Goal: Information Seeking & Learning: Check status

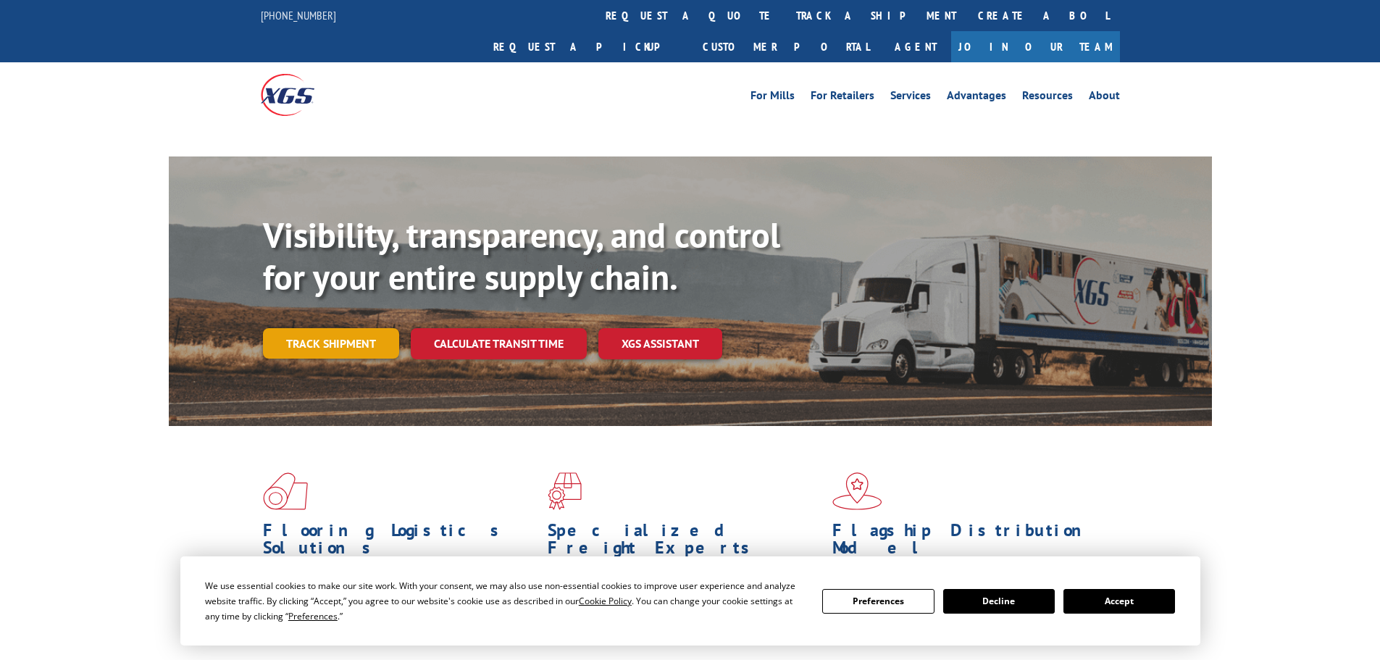
click at [366, 328] on link "Track shipment" at bounding box center [331, 343] width 136 height 30
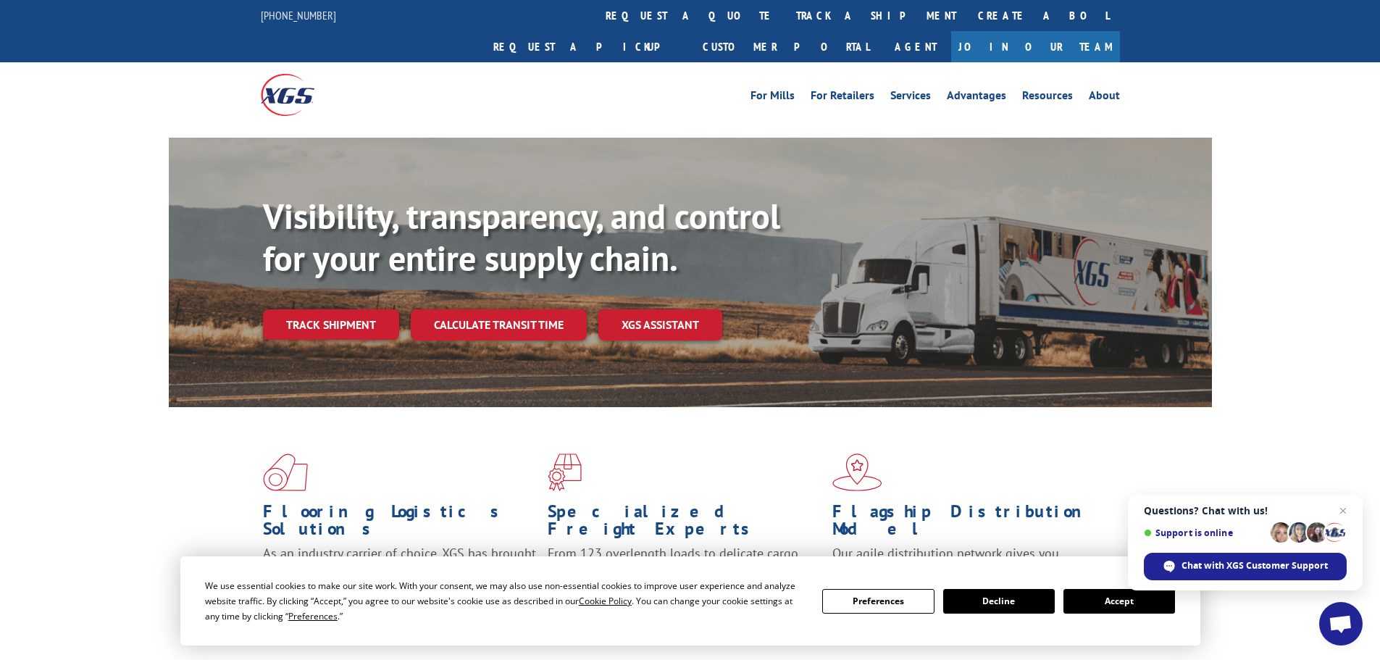
click at [1141, 607] on button "Accept" at bounding box center [1120, 601] width 112 height 25
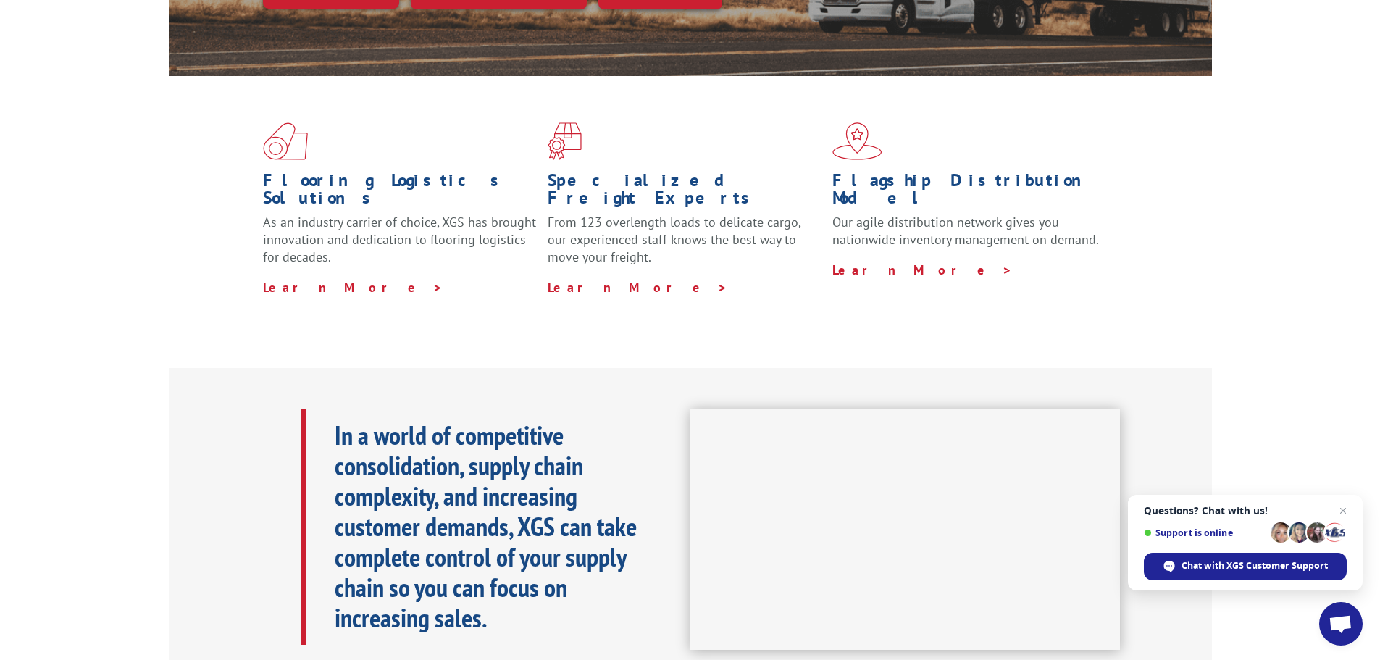
scroll to position [362, 0]
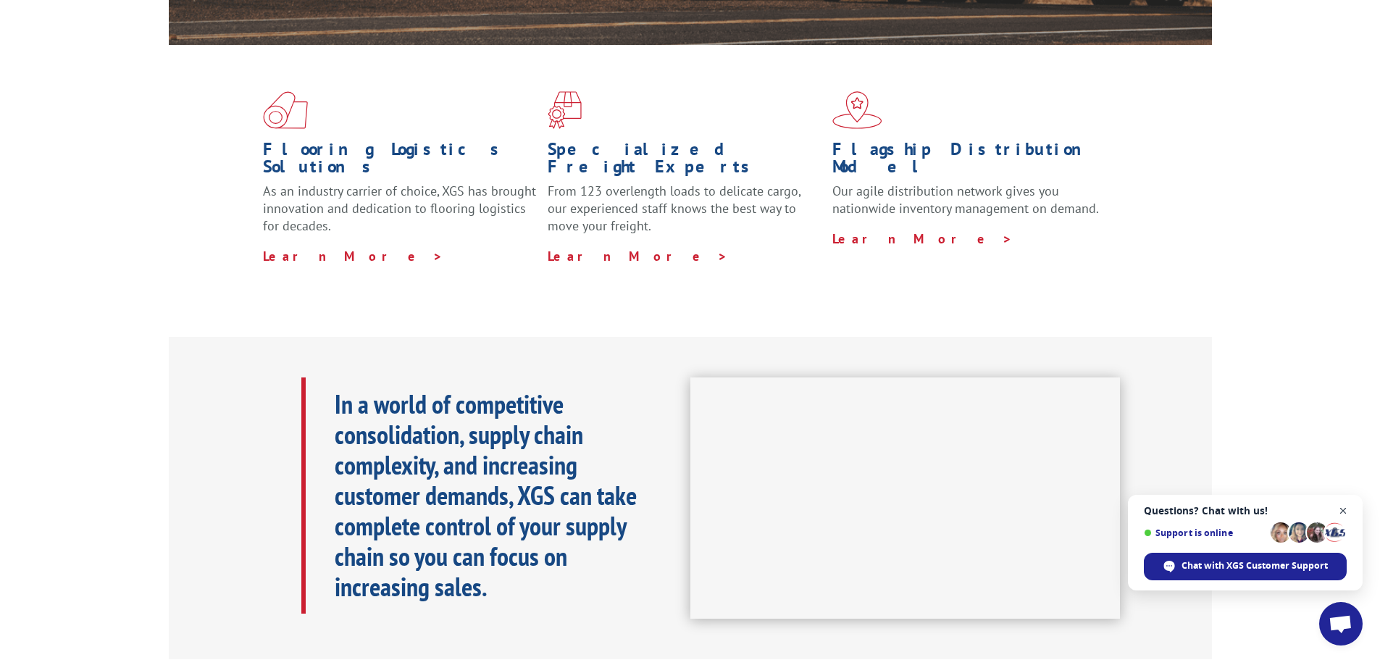
click at [1344, 505] on span "Open chat" at bounding box center [1344, 511] width 18 height 18
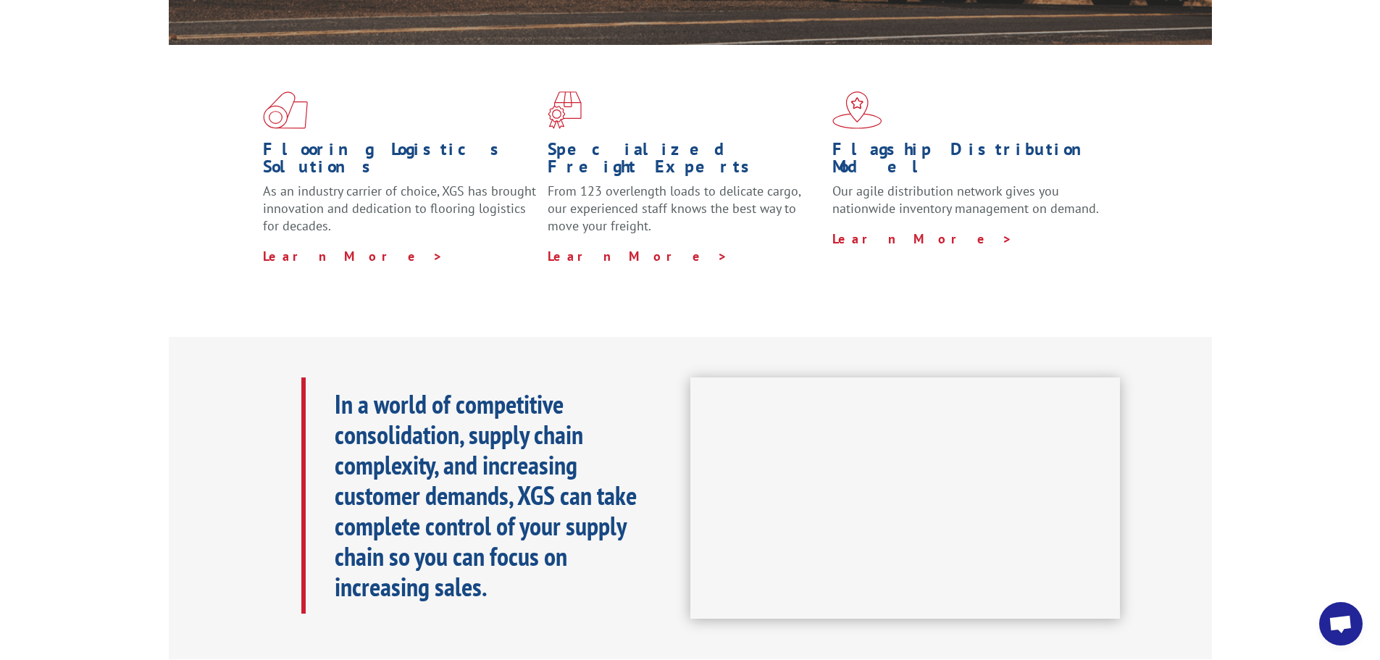
scroll to position [0, 0]
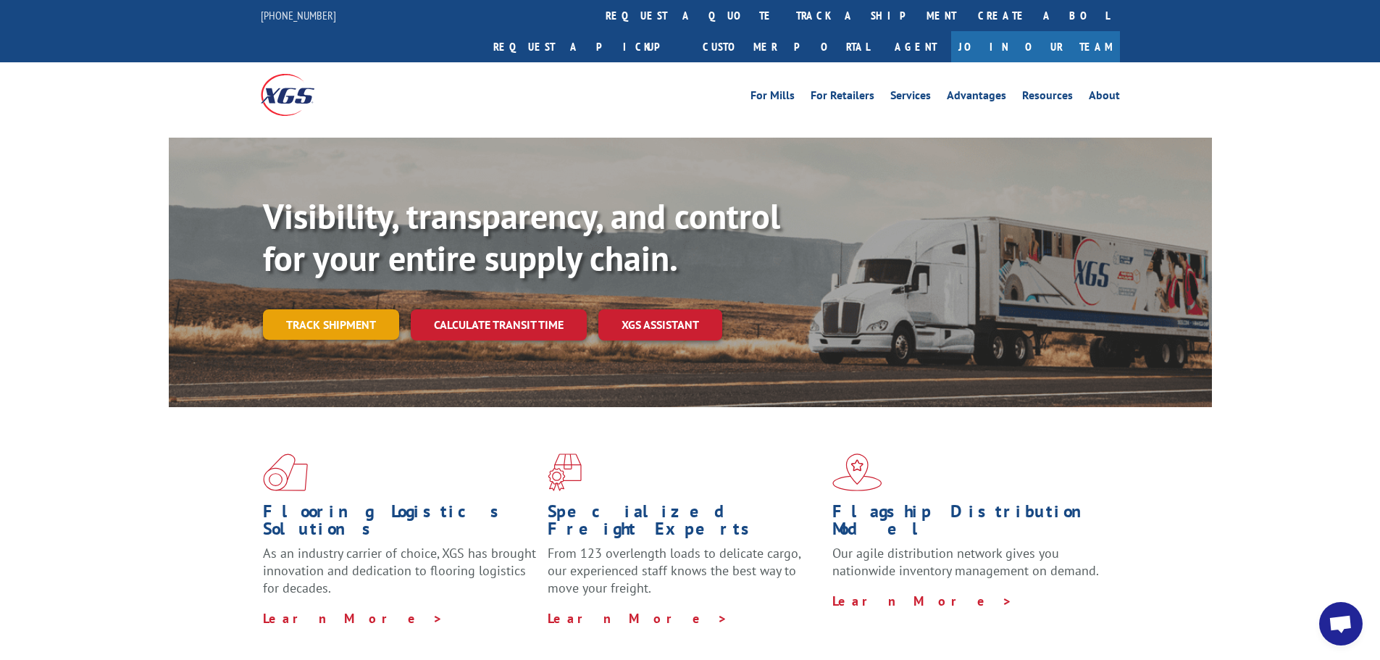
click at [319, 309] on link "Track shipment" at bounding box center [331, 324] width 136 height 30
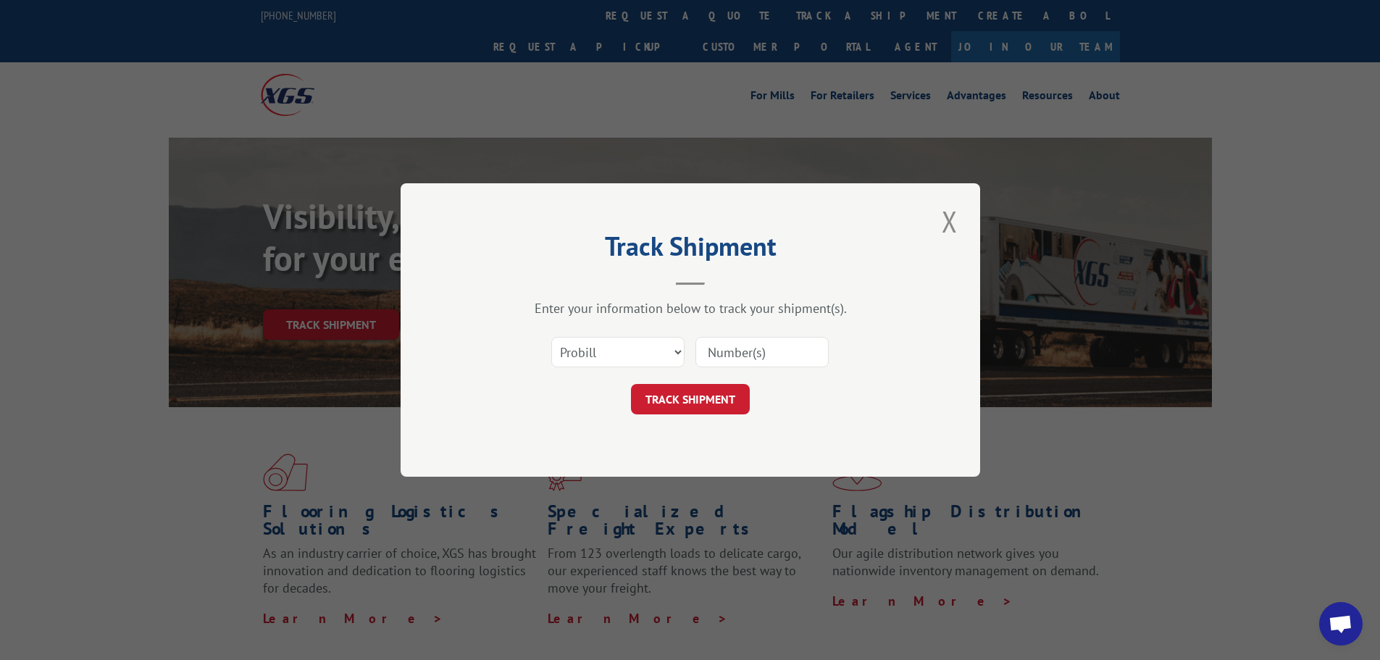
click at [736, 354] on input at bounding box center [762, 352] width 133 height 30
paste input "682529730"
type input "682529730"
click at [727, 389] on button "TRACK SHIPMENT" at bounding box center [690, 399] width 119 height 30
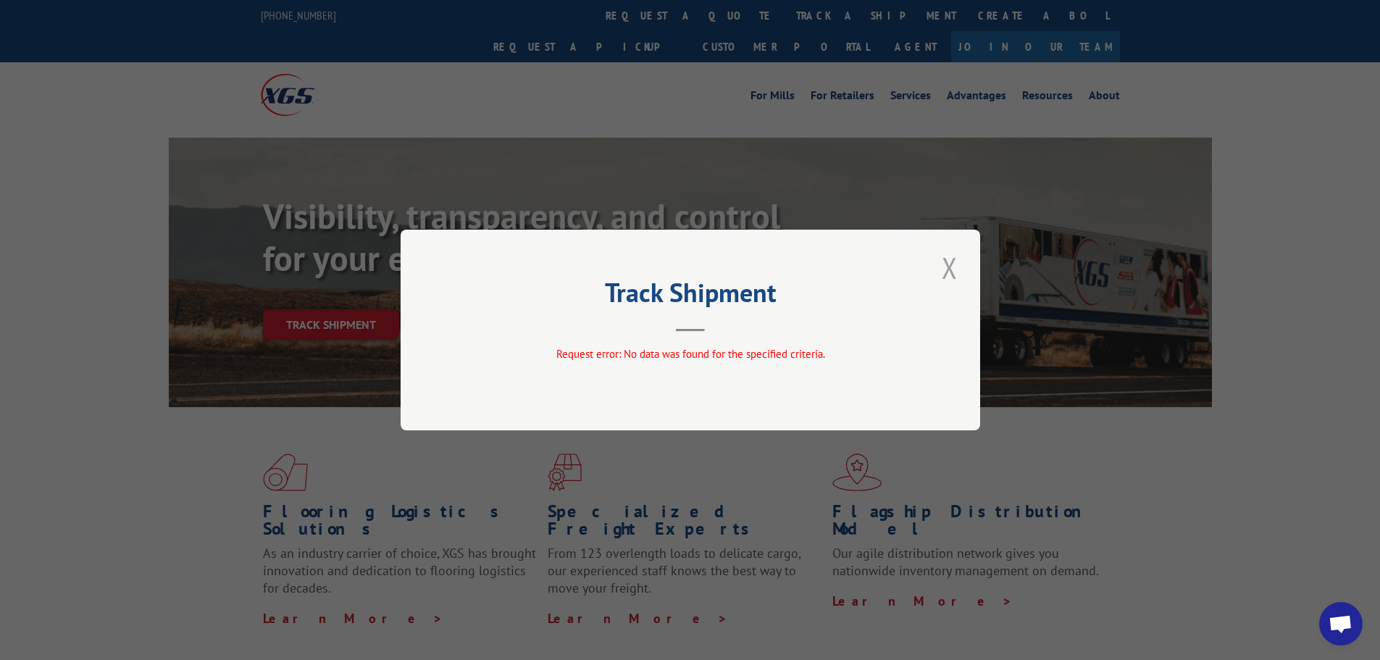
click at [957, 261] on button "Close modal" at bounding box center [950, 268] width 25 height 40
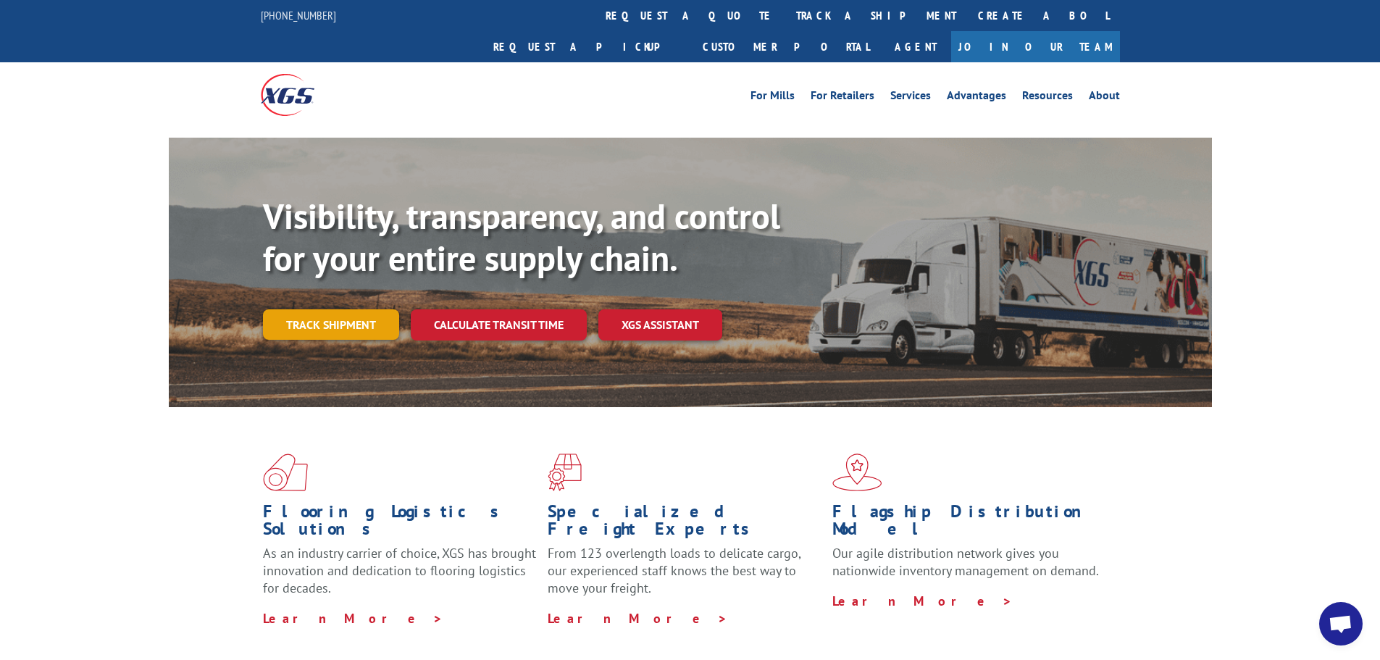
click at [328, 309] on link "Track shipment" at bounding box center [331, 324] width 136 height 30
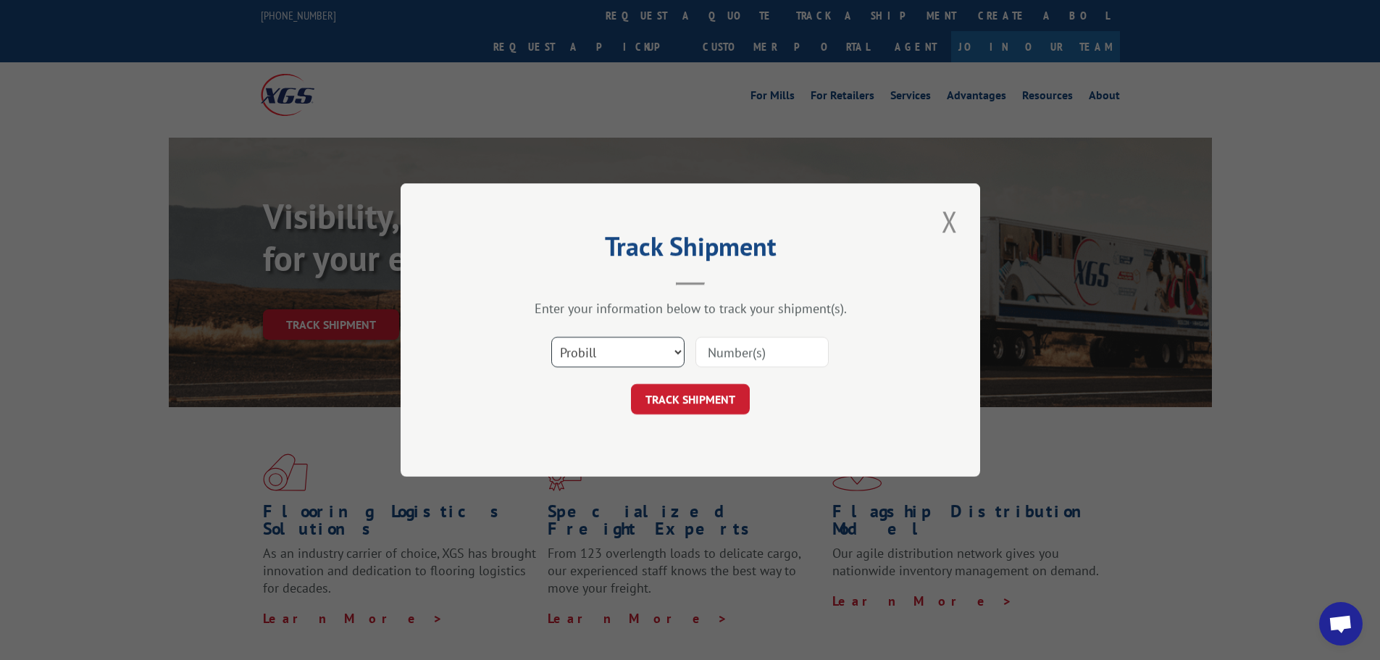
click at [665, 359] on select "Select category... Probill BOL PO" at bounding box center [617, 352] width 133 height 30
select select "po"
click at [551, 337] on select "Select category... Probill BOL PO" at bounding box center [617, 352] width 133 height 30
click at [740, 356] on input at bounding box center [762, 352] width 133 height 30
paste input "88503248"
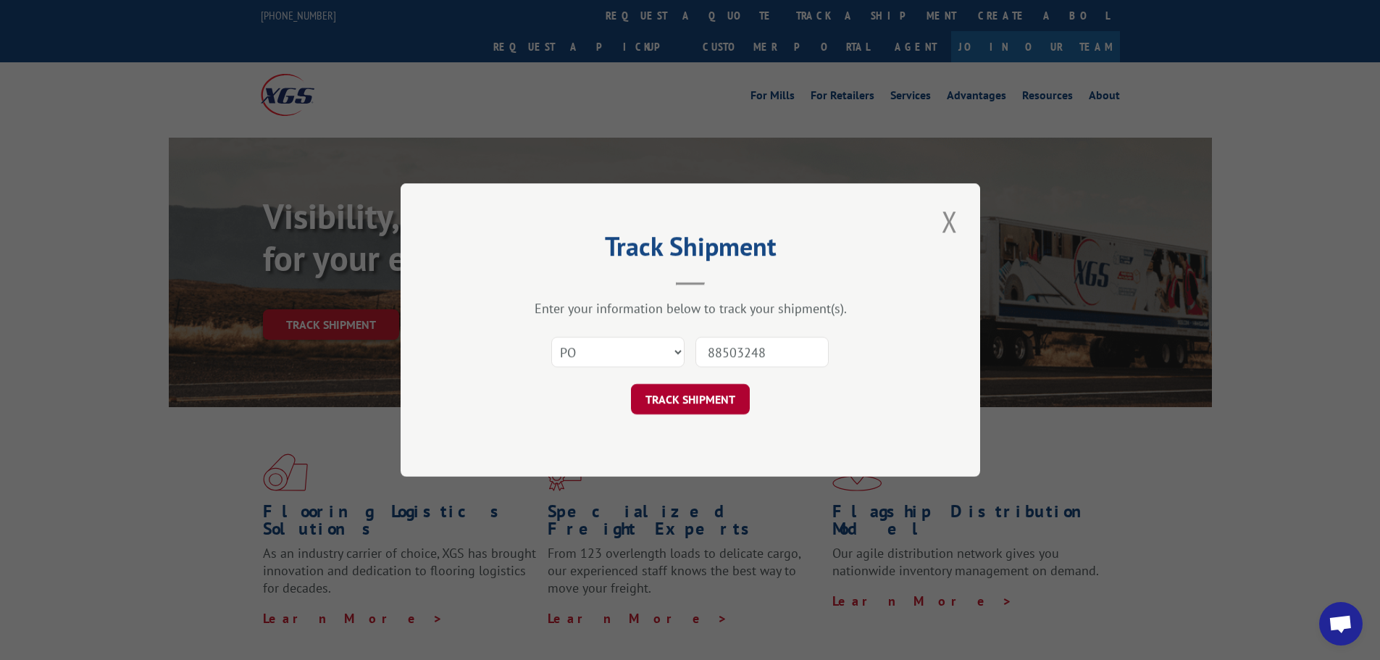
type input "88503248"
click at [717, 392] on button "TRACK SHIPMENT" at bounding box center [690, 399] width 119 height 30
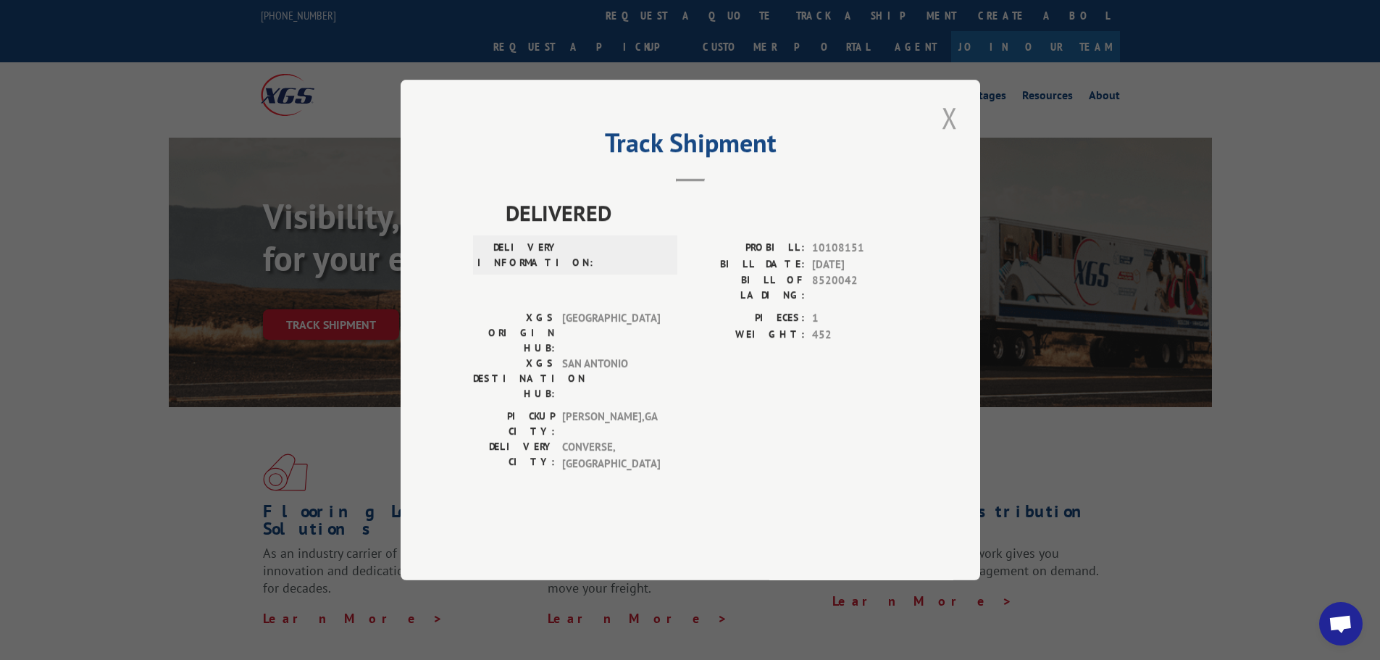
click at [948, 138] on button "Close modal" at bounding box center [950, 118] width 25 height 40
